Goal: Task Accomplishment & Management: Complete application form

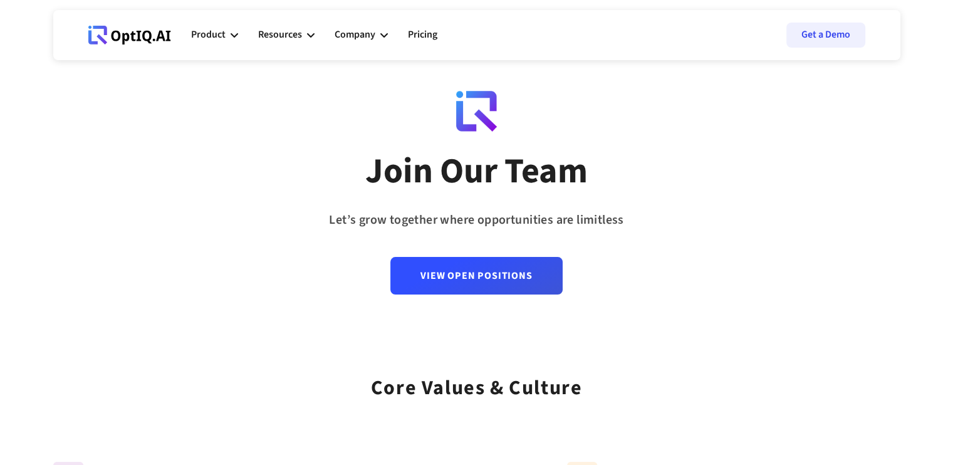
scroll to position [14, 0]
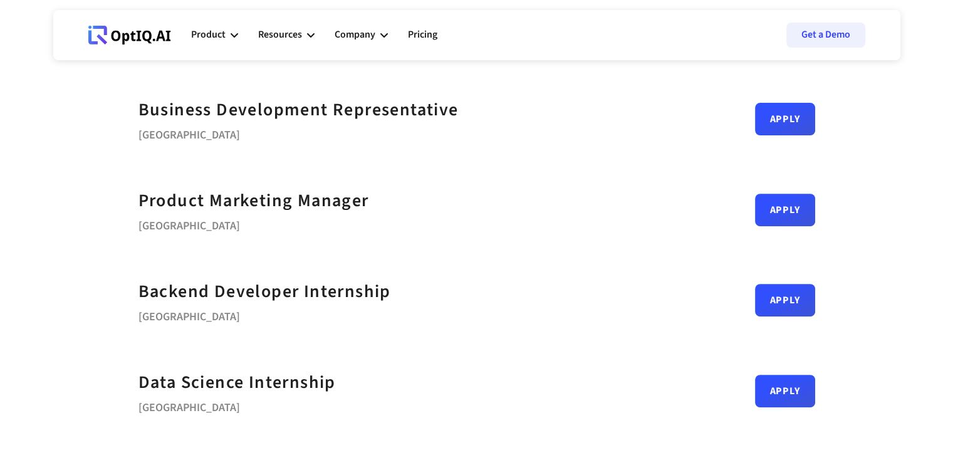
scroll to position [438, 0]
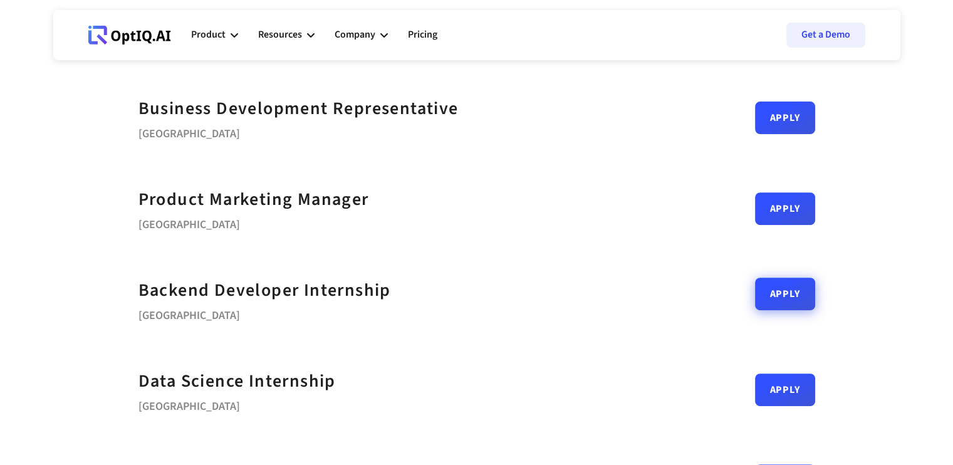
click at [767, 301] on link "Apply" at bounding box center [785, 294] width 60 height 33
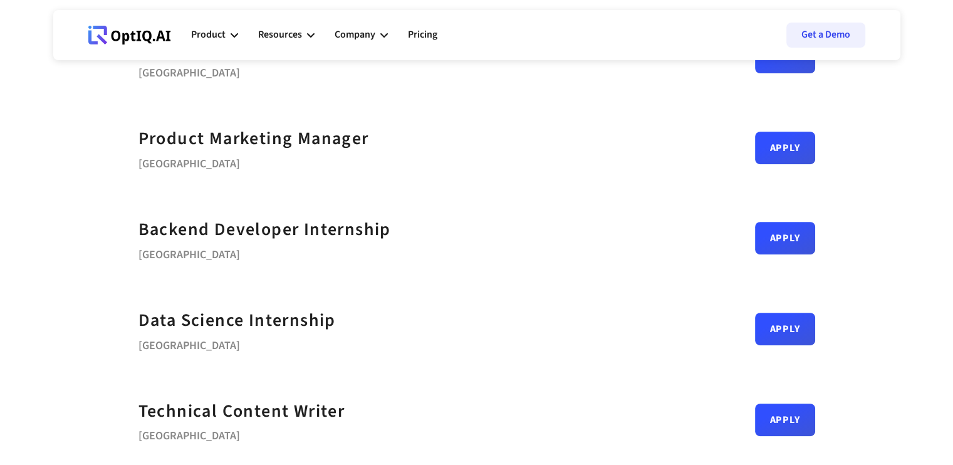
scroll to position [498, 0]
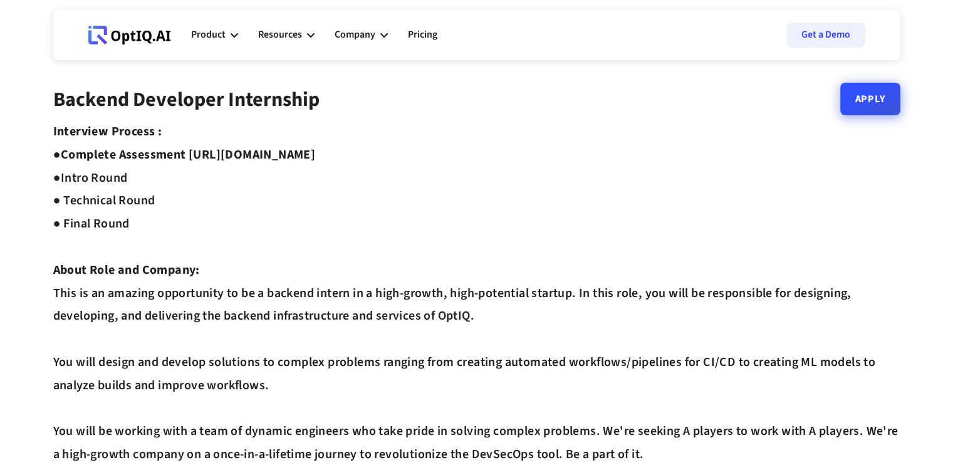
click at [895, 112] on link "Apply" at bounding box center [870, 99] width 60 height 33
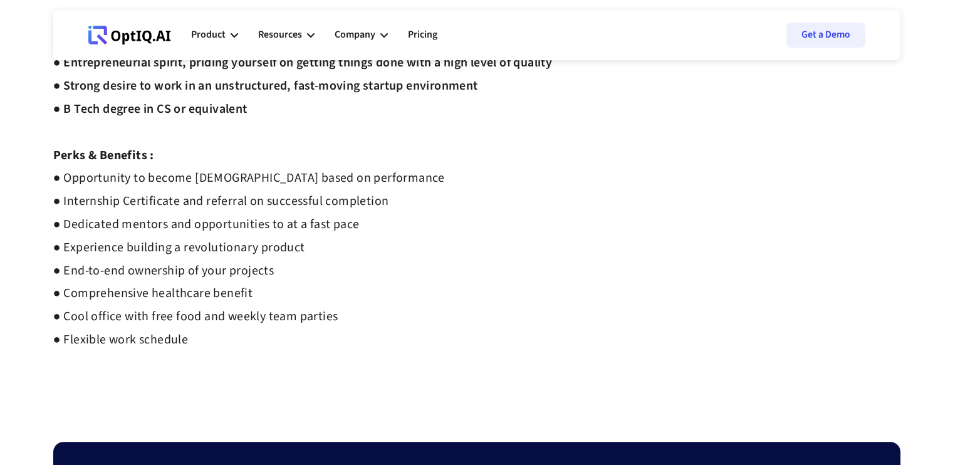
scroll to position [907, 0]
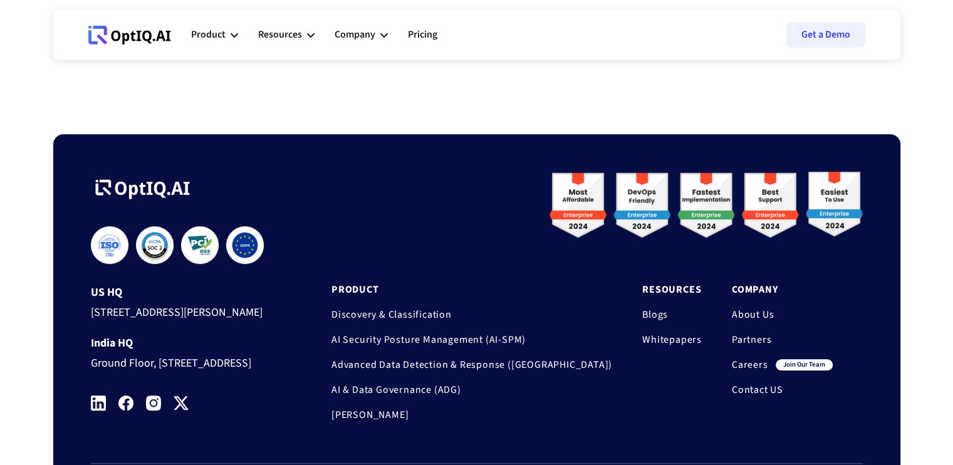
drag, startPoint x: 78, startPoint y: 187, endPoint x: 191, endPoint y: 188, distance: 112.8
click at [191, 188] on div "**********" at bounding box center [476, 337] width 847 height 407
click at [259, 112] on div "**********" at bounding box center [476, 326] width 847 height 429
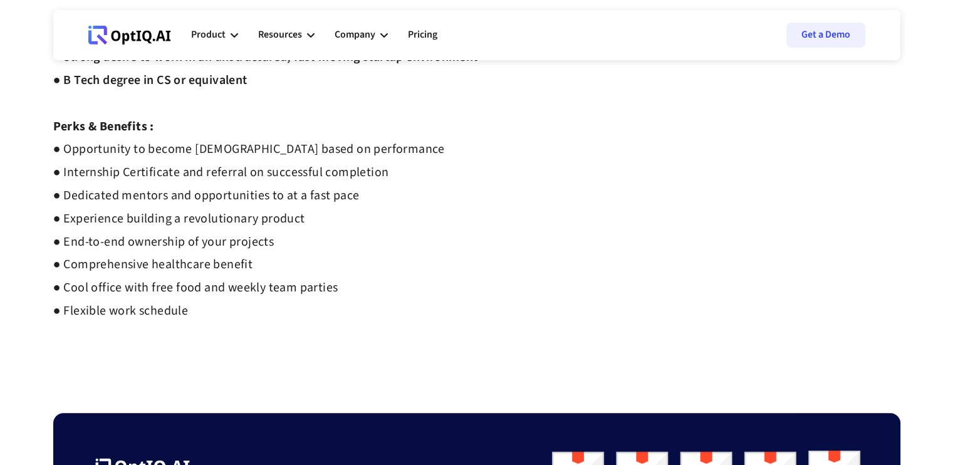
scroll to position [627, 0]
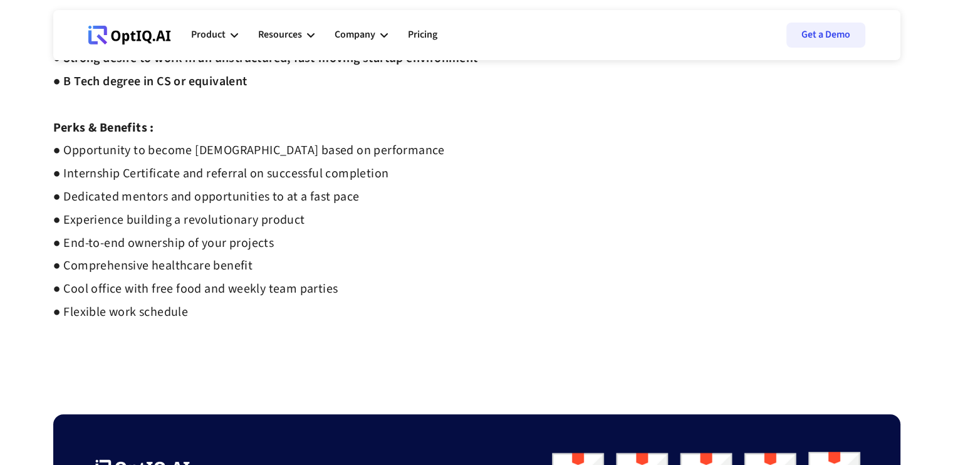
drag, startPoint x: 175, startPoint y: 40, endPoint x: 111, endPoint y: 39, distance: 64.6
click at [111, 39] on div "Webflow Homepage View dashboard Product AI infrastucture for data security Disc…" at bounding box center [477, 35] width 802 height 38
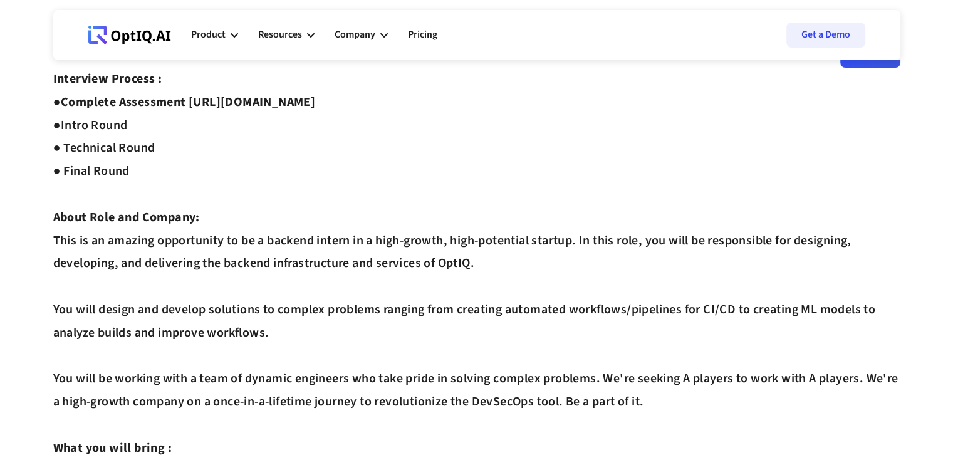
scroll to position [55, 0]
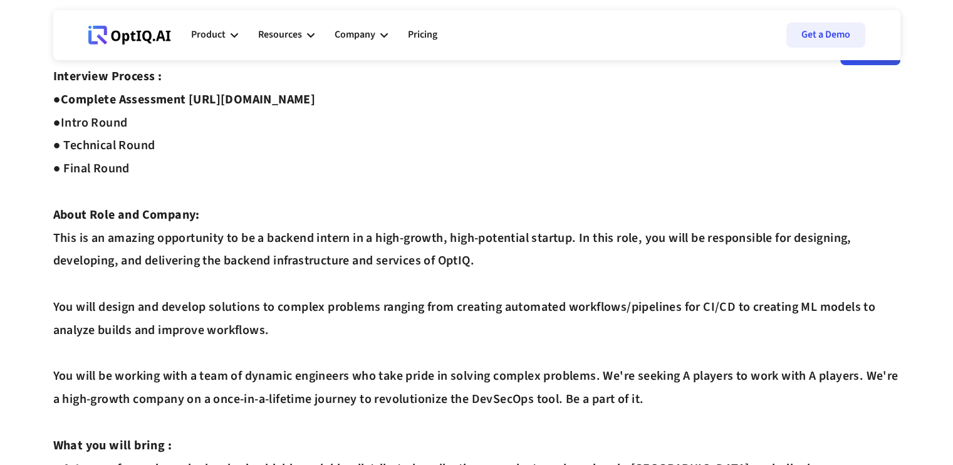
copy div "OptIQ"
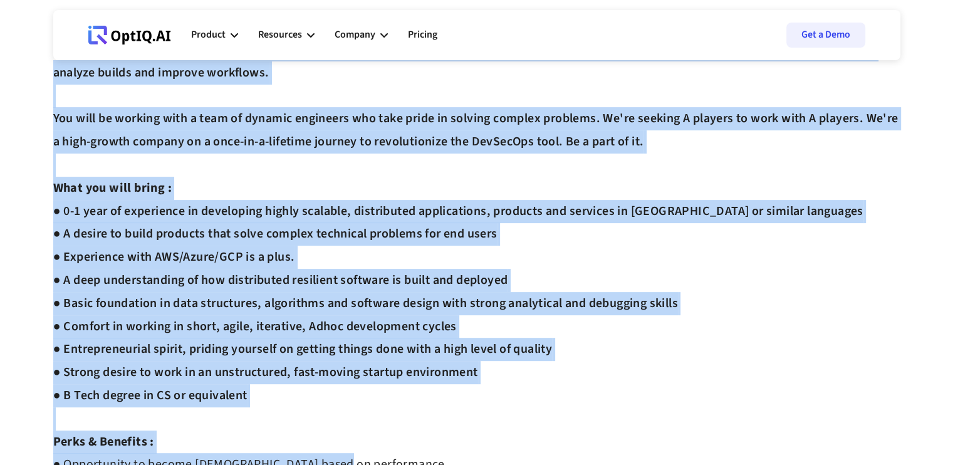
scroll to position [377, 0]
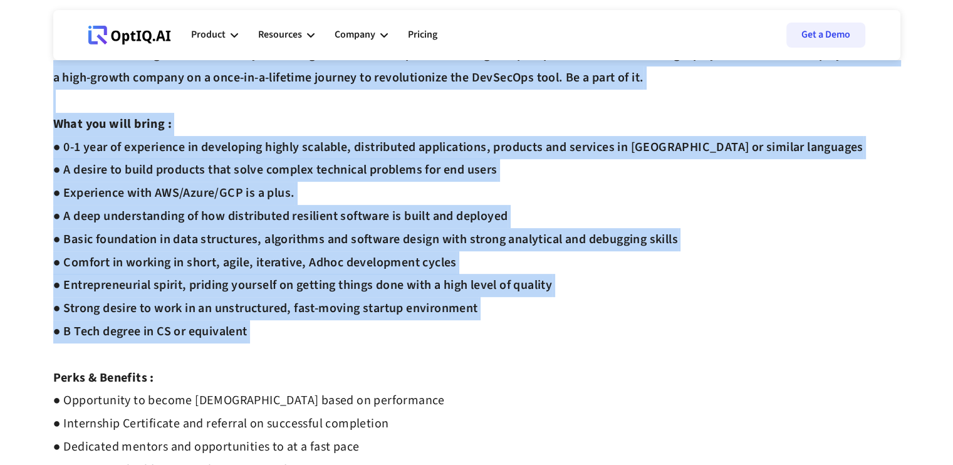
drag, startPoint x: 47, startPoint y: 90, endPoint x: 330, endPoint y: 356, distance: 388.4
click at [330, 356] on div "Backend Developer Internship Apply Interview Process : ● Complete Assessment [U…" at bounding box center [476, 154] width 877 height 886
click at [330, 356] on div "Interview Process : ● Complete Assessment [URL][DOMAIN_NAME] ● Intro Round ● Te…" at bounding box center [476, 170] width 847 height 853
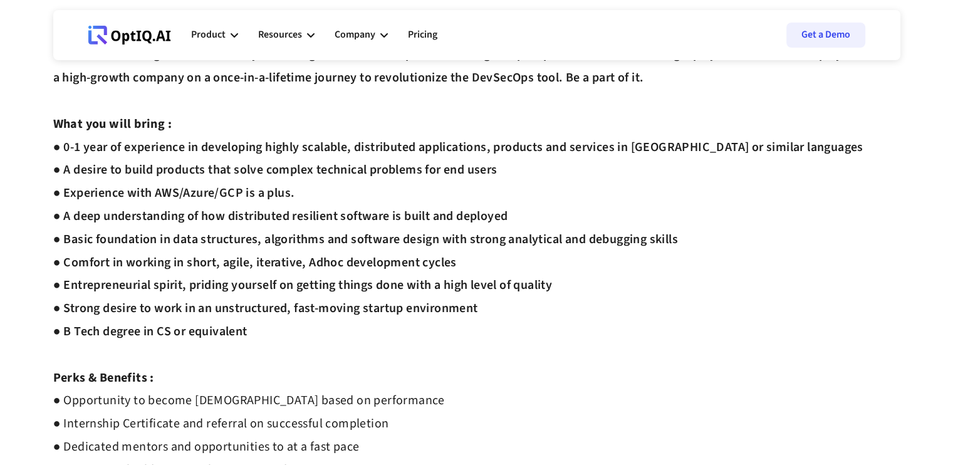
scroll to position [0, 0]
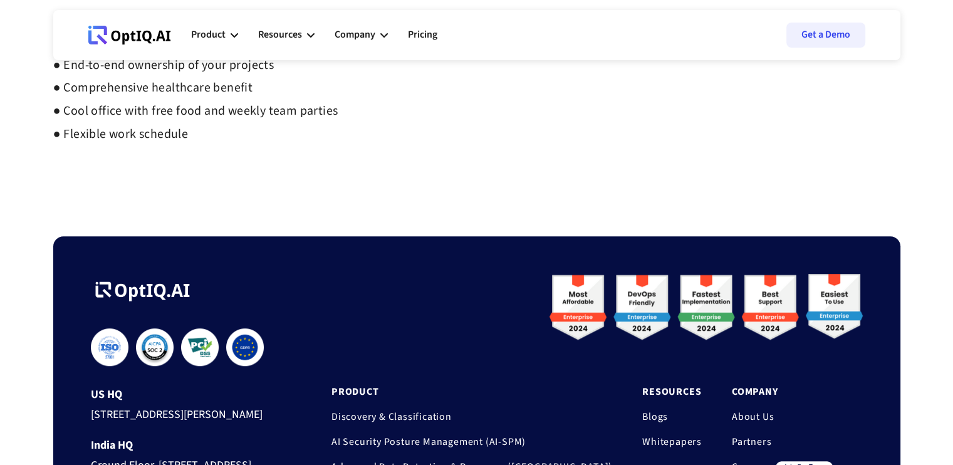
scroll to position [807, 0]
